Goal: Task Accomplishment & Management: Manage account settings

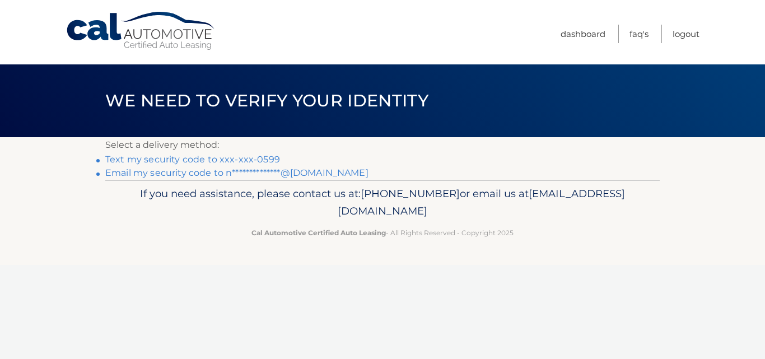
click at [259, 158] on link "Text my security code to xxx-xxx-0599" at bounding box center [192, 159] width 175 height 11
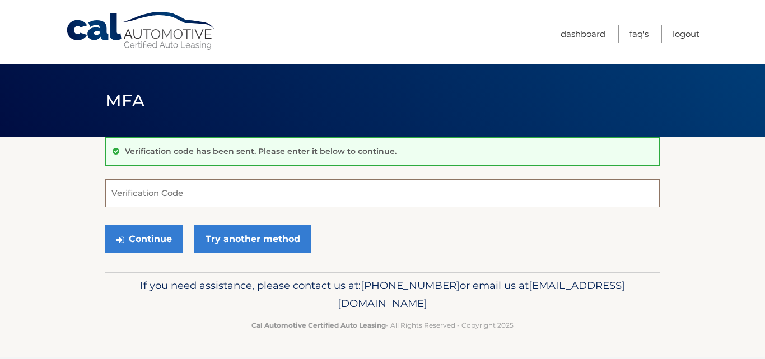
click at [253, 179] on input "Verification Code" at bounding box center [382, 193] width 554 height 28
click at [255, 184] on input "Verification Code" at bounding box center [382, 193] width 554 height 28
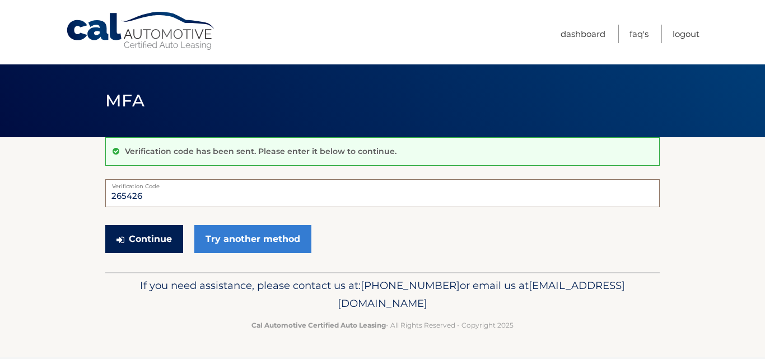
type input "265426"
click at [157, 240] on button "Continue" at bounding box center [144, 239] width 78 height 28
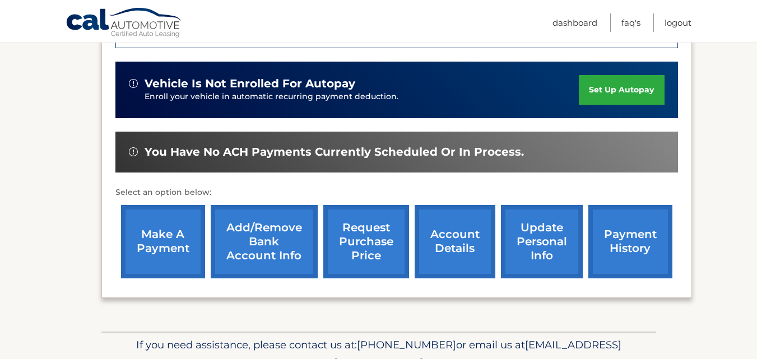
scroll to position [336, 0]
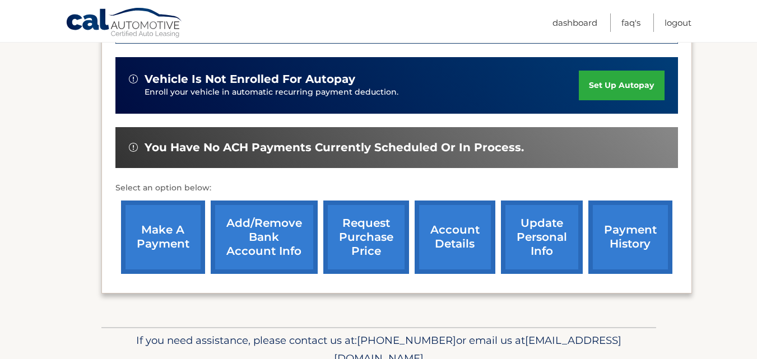
click at [166, 238] on link "make a payment" at bounding box center [163, 236] width 84 height 73
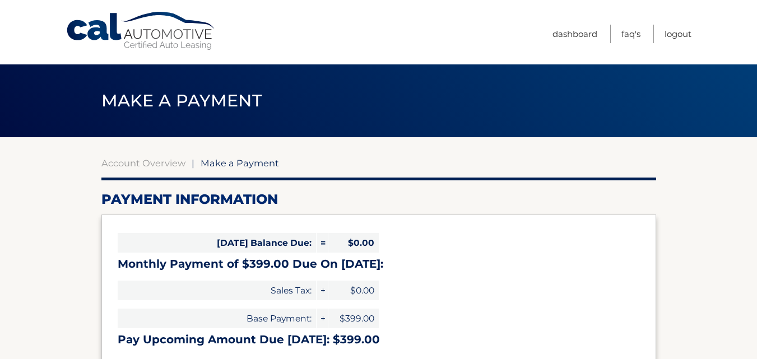
select select "NTg2N2I2ZGUtN2E5Yi00YmMxLWI1OTUtYWRlZjI4NmRiNDlm"
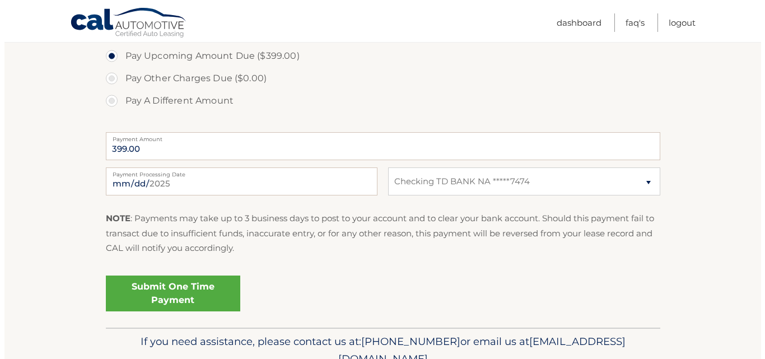
scroll to position [392, 0]
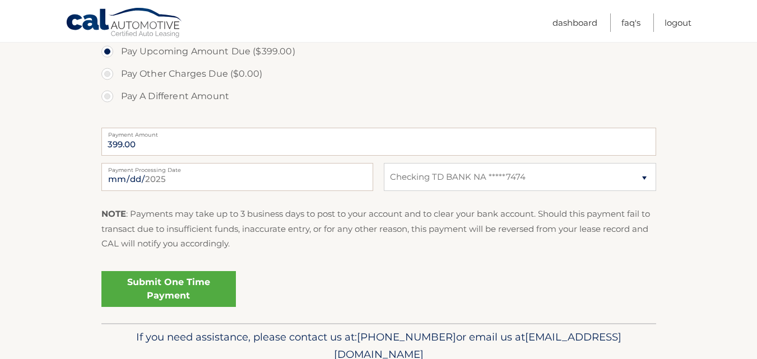
click at [161, 289] on link "Submit One Time Payment" at bounding box center [168, 289] width 134 height 36
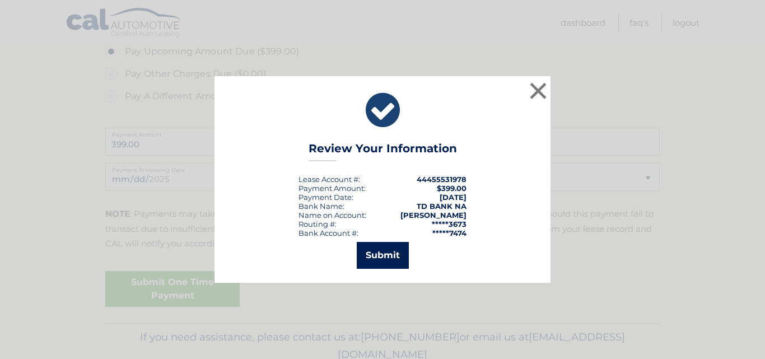
click at [390, 256] on button "Submit" at bounding box center [383, 255] width 52 height 27
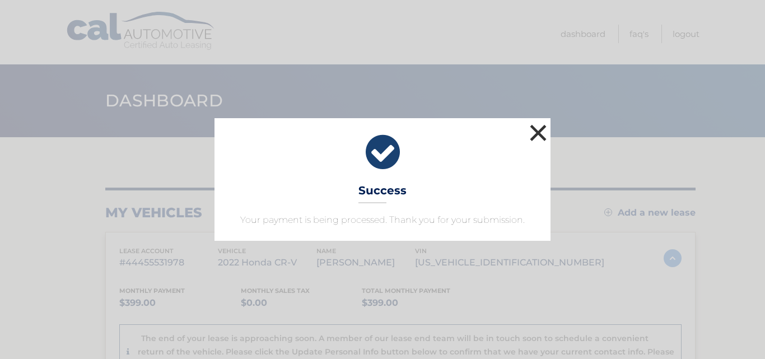
click at [538, 131] on button "×" at bounding box center [538, 133] width 22 height 22
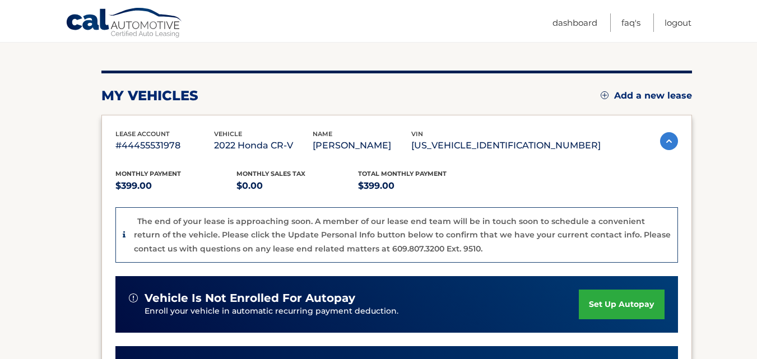
scroll to position [112, 0]
